Goal: Information Seeking & Learning: Find specific fact

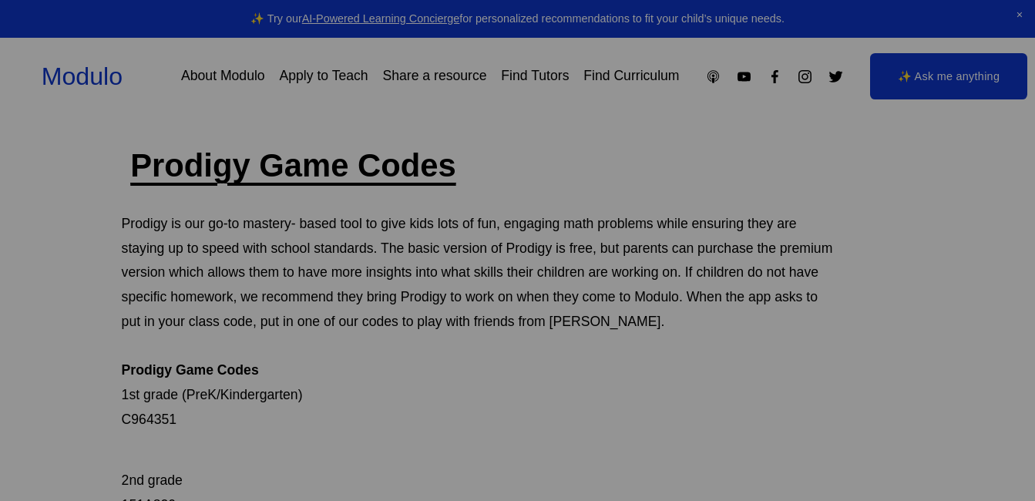
scroll to position [42, 0]
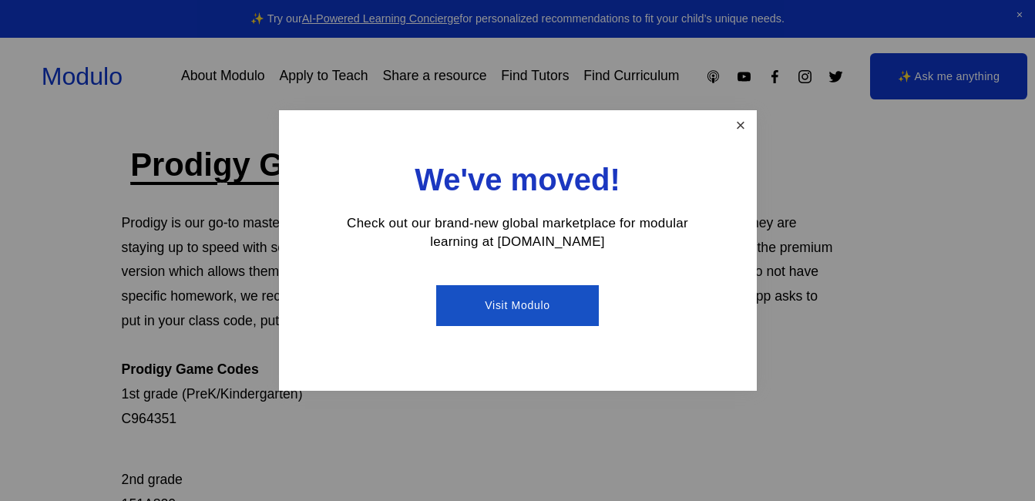
click at [736, 119] on link "Close" at bounding box center [740, 125] width 27 height 27
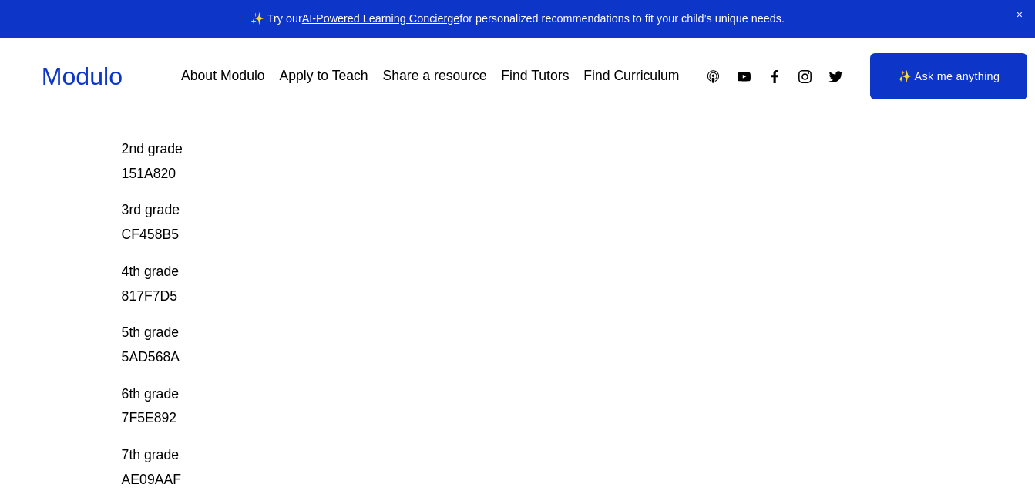
scroll to position [371, 0]
drag, startPoint x: 123, startPoint y: 294, endPoint x: 214, endPoint y: 297, distance: 91.0
click at [214, 297] on p "4th grade 817F7D5" at bounding box center [478, 284] width 712 height 49
copy p "817F7D5"
click at [435, 154] on p "2nd grade 151A820" at bounding box center [478, 149] width 712 height 73
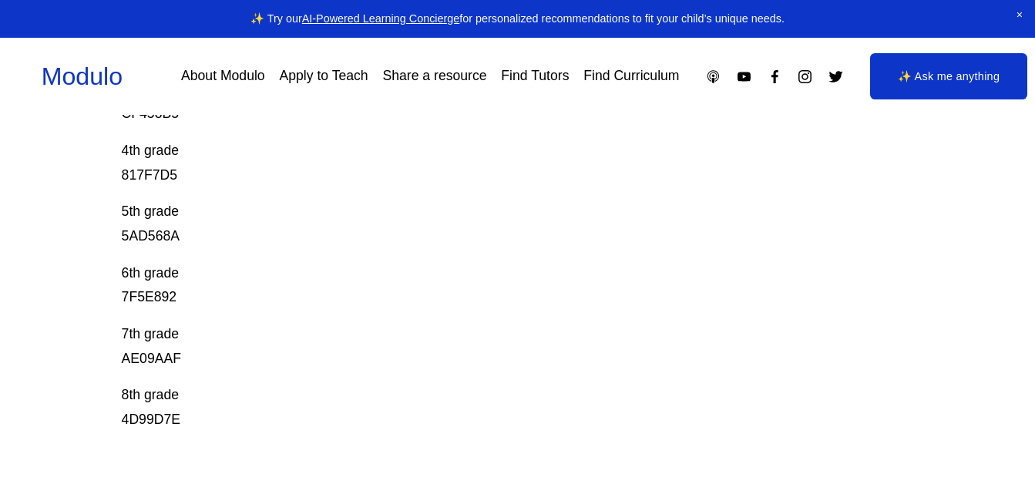
scroll to position [494, 0]
drag, startPoint x: 123, startPoint y: 236, endPoint x: 256, endPoint y: 257, distance: 134.9
click at [256, 257] on div "Prodigy Game Codes Prodigy is our go-to mastery- based tool to give kids lots o…" at bounding box center [478, 62] width 712 height 740
click at [134, 243] on p "5th grade 5AD568A" at bounding box center [478, 223] width 712 height 49
drag, startPoint x: 121, startPoint y: 238, endPoint x: 237, endPoint y: 240, distance: 115.6
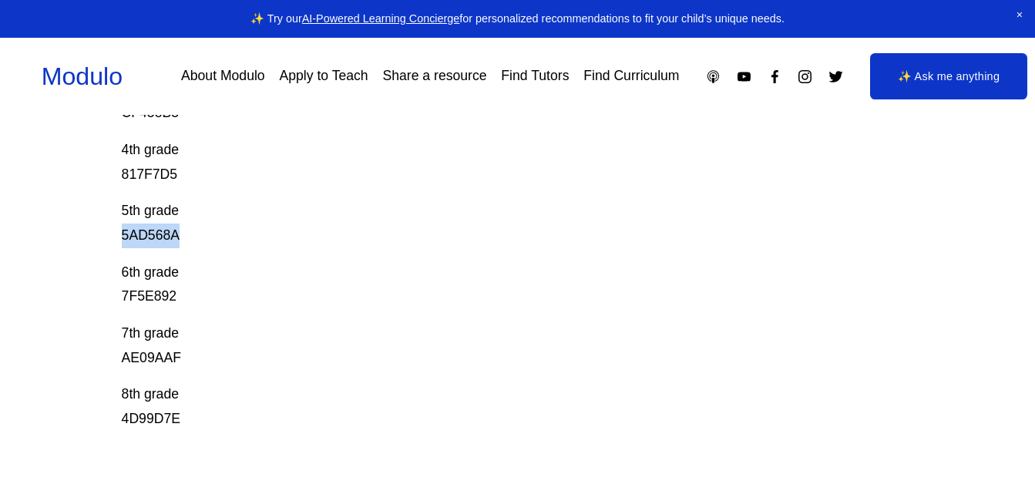
click at [237, 240] on div "Prodigy Game Codes Prodigy is our go-to mastery- based tool to give kids lots o…" at bounding box center [517, 151] width 1035 height 918
copy p "5AD568A"
